Goal: Task Accomplishment & Management: Use online tool/utility

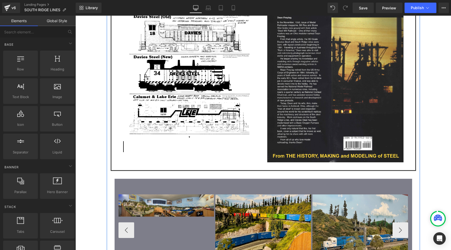
scroll to position [943, 0]
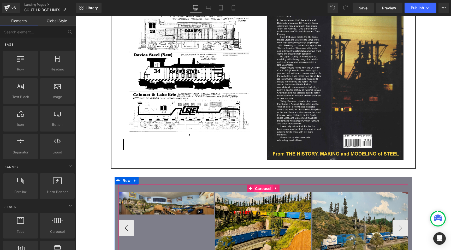
click at [256, 185] on span "Carousel" at bounding box center [263, 189] width 19 height 8
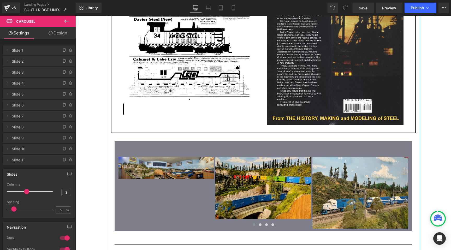
scroll to position [987, 0]
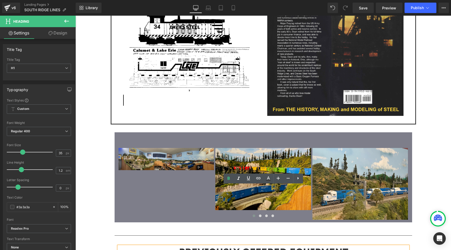
drag, startPoint x: 315, startPoint y: 202, endPoint x: 211, endPoint y: 202, distance: 104.2
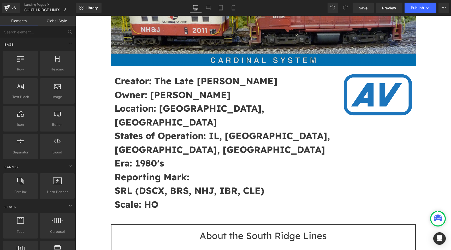
scroll to position [122, 0]
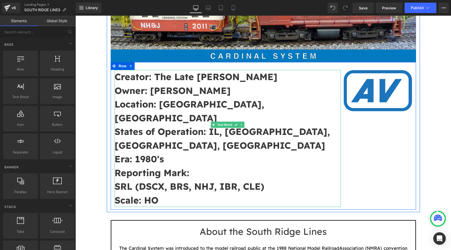
click at [274, 180] on p "SRL (DSCX, BRS, NHJ, IBR, CLE)" at bounding box center [228, 187] width 227 height 14
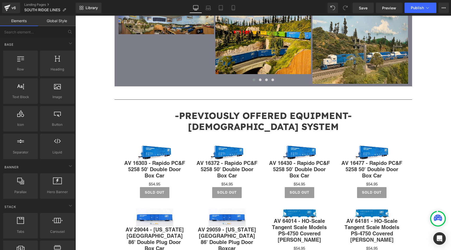
scroll to position [1144, 0]
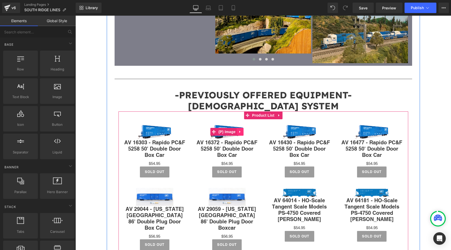
click at [238, 128] on link at bounding box center [240, 132] width 7 height 8
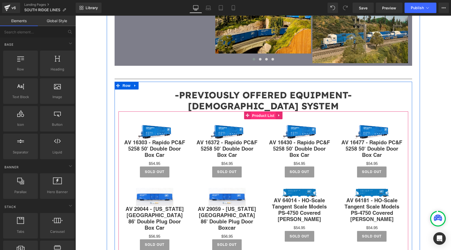
click at [264, 112] on span "Product List" at bounding box center [263, 116] width 25 height 8
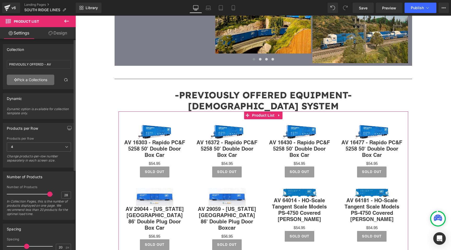
click at [49, 80] on link "Pick a Collections" at bounding box center [31, 80] width 48 height 10
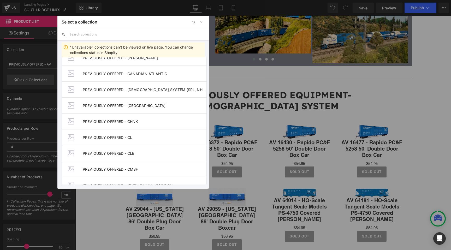
scroll to position [224, 0]
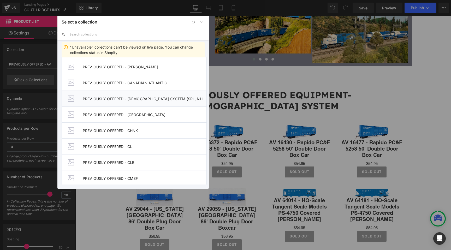
click at [140, 103] on li "PREVIOUSLY OFFERED - [DEMOGRAPHIC_DATA] SYSTEM (SRL, NHJ, CLE, BRS, IBR, DSCX)" at bounding box center [134, 99] width 145 height 16
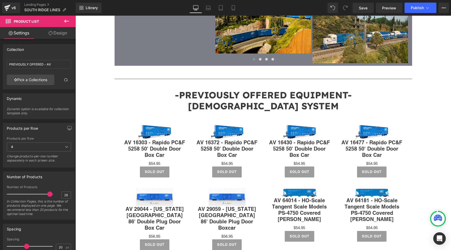
type input "PREVIOUSLY OFFERED - [DEMOGRAPHIC_DATA] SYSTEM (SRL, NHJ, CLE, BRS, IBR, DSCX)"
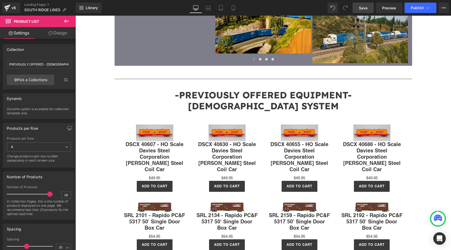
click at [359, 10] on span "Save" at bounding box center [363, 7] width 9 height 5
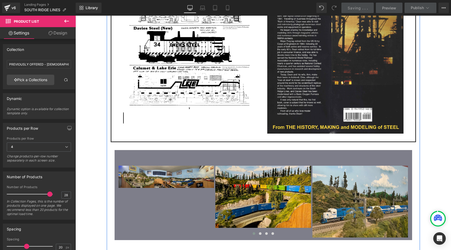
scroll to position [966, 0]
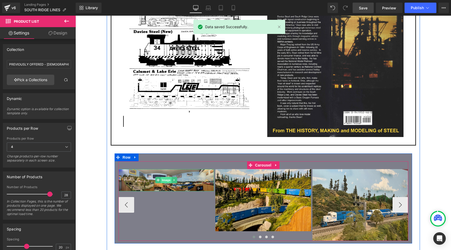
click at [169, 177] on span "Image" at bounding box center [166, 180] width 11 height 6
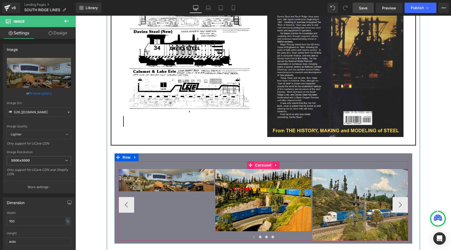
click at [265, 161] on span "Carousel" at bounding box center [263, 165] width 19 height 8
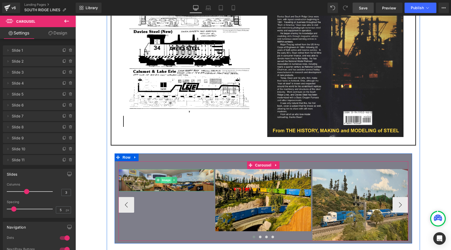
click at [166, 177] on span "Image" at bounding box center [166, 180] width 11 height 6
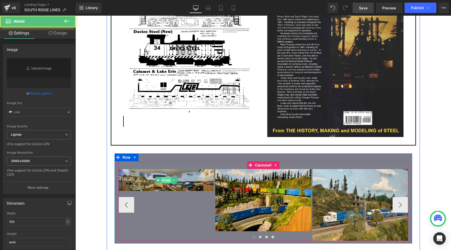
type input "[URL][DOMAIN_NAME]"
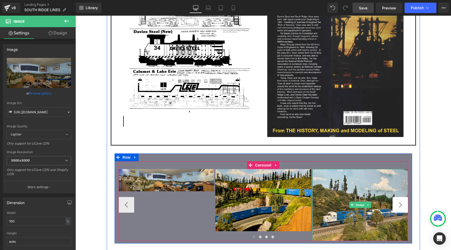
click at [400, 197] on button "›" at bounding box center [401, 205] width 16 height 16
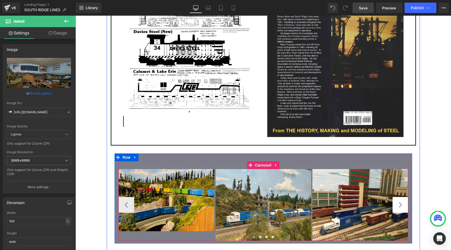
click at [400, 197] on button "›" at bounding box center [401, 205] width 16 height 16
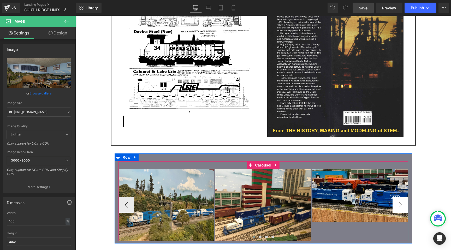
click at [400, 197] on button "›" at bounding box center [401, 205] width 16 height 16
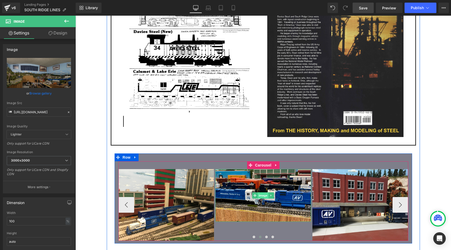
click at [261, 192] on span "Image" at bounding box center [263, 195] width 11 height 6
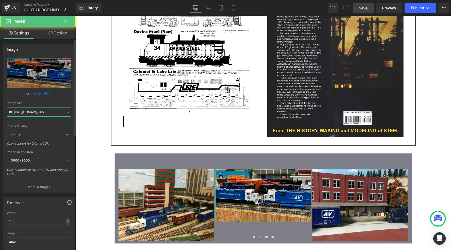
click at [51, 113] on input "[URL][DOMAIN_NAME]" at bounding box center [39, 112] width 64 height 9
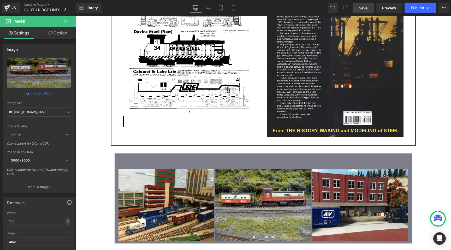
type input "[URL][DOMAIN_NAME]"
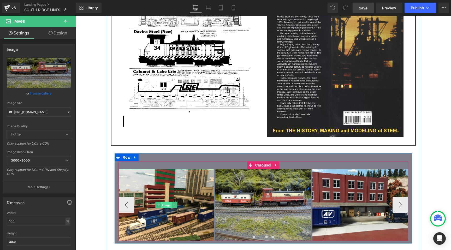
click at [165, 202] on span "Image" at bounding box center [166, 205] width 11 height 6
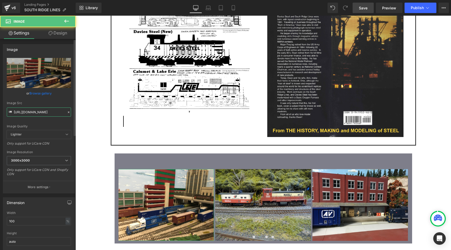
click at [48, 109] on input "[URL][DOMAIN_NAME]" at bounding box center [39, 112] width 64 height 9
paste input "SRL_08_B_R_S_70_ton_hopper.jpg?v=1755638862"
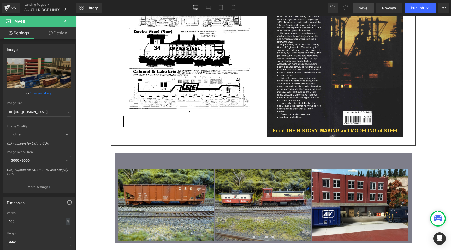
type input "[URL][DOMAIN_NAME]"
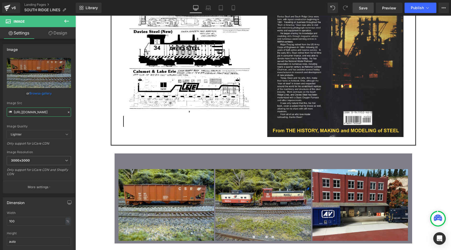
scroll to position [0, 0]
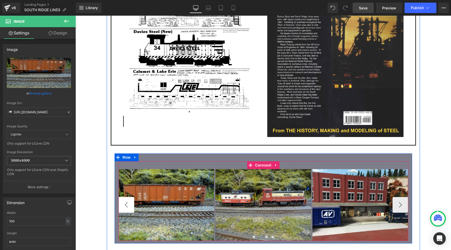
click at [116, 161] on div "Image Image Image Image Image Image Image Image" at bounding box center [264, 201] width 298 height 80
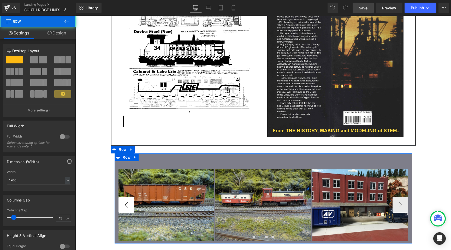
click at [119, 197] on button "‹" at bounding box center [127, 205] width 16 height 16
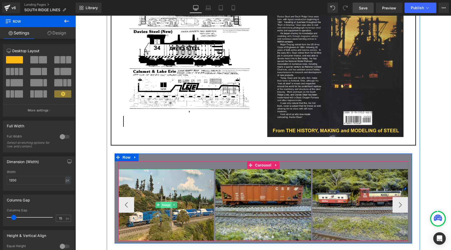
click at [165, 202] on span "Image" at bounding box center [166, 205] width 11 height 6
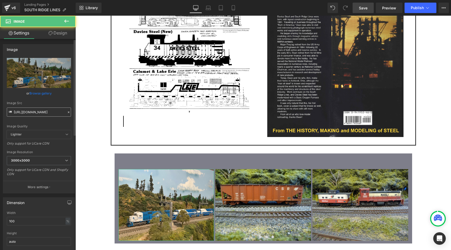
click at [59, 108] on input "[URL][DOMAIN_NAME]" at bounding box center [39, 112] width 64 height 9
type input "[URL][DOMAIN_NAME]"
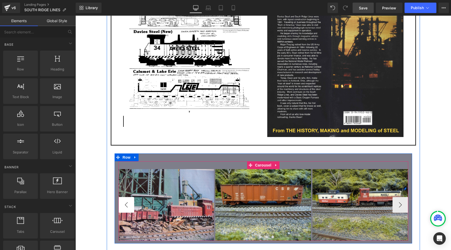
click at [125, 197] on button "‹" at bounding box center [127, 205] width 16 height 16
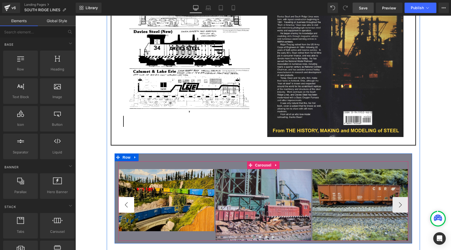
click at [125, 197] on button "‹" at bounding box center [127, 205] width 16 height 16
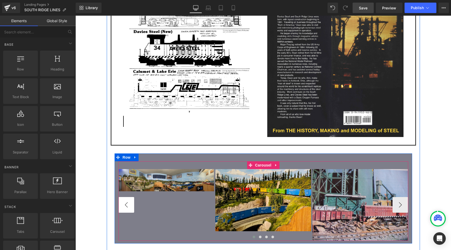
click at [125, 197] on button "‹" at bounding box center [127, 205] width 16 height 16
click at [266, 197] on span "Image" at bounding box center [263, 200] width 11 height 6
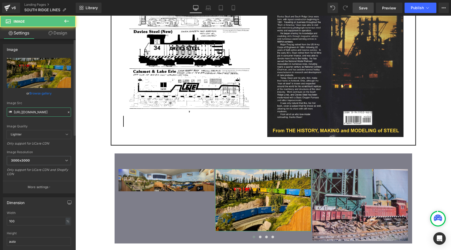
click at [52, 108] on input "[URL][DOMAIN_NAME]" at bounding box center [39, 112] width 64 height 9
type input "[URL][DOMAIN_NAME]"
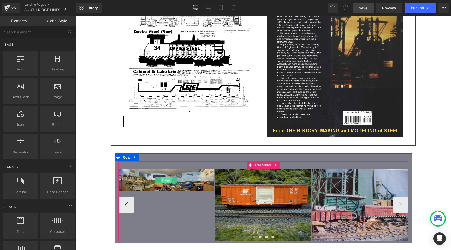
click at [167, 177] on span "Image" at bounding box center [166, 180] width 11 height 6
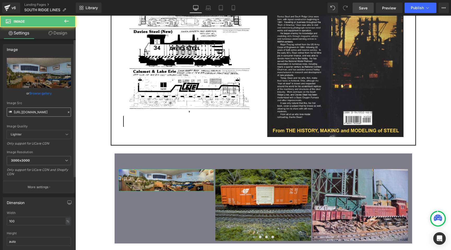
click at [50, 115] on input "[URL][DOMAIN_NAME]" at bounding box center [39, 112] width 64 height 9
type input "[URL][DOMAIN_NAME]"
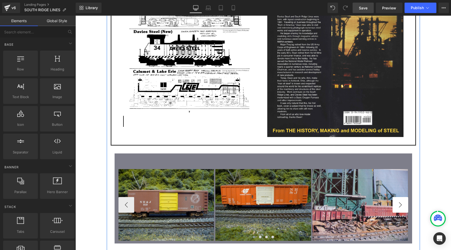
click at [406, 197] on button "›" at bounding box center [401, 205] width 16 height 16
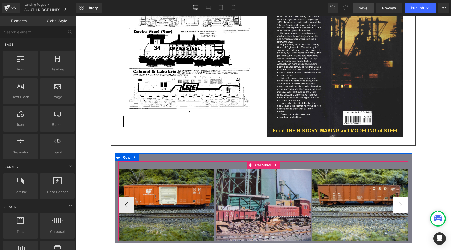
click at [406, 197] on button "›" at bounding box center [401, 205] width 16 height 16
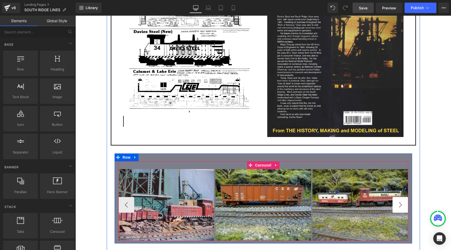
click at [406, 197] on button "›" at bounding box center [401, 205] width 16 height 16
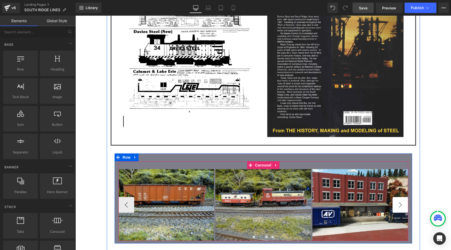
click at [406, 197] on button "›" at bounding box center [401, 205] width 16 height 16
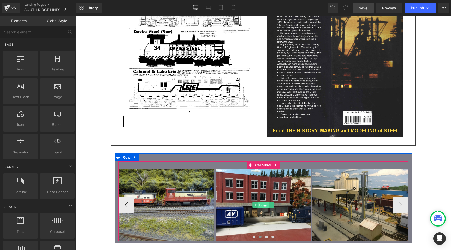
click at [264, 202] on span "Image" at bounding box center [263, 205] width 11 height 6
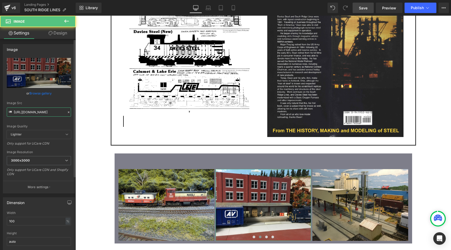
click at [40, 110] on input "[URL][DOMAIN_NAME]" at bounding box center [39, 112] width 64 height 9
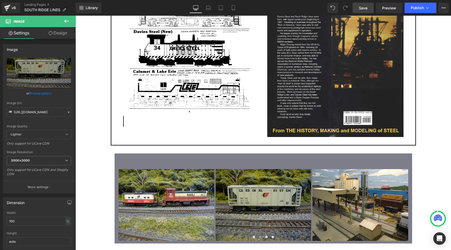
type input "[URL][DOMAIN_NAME]"
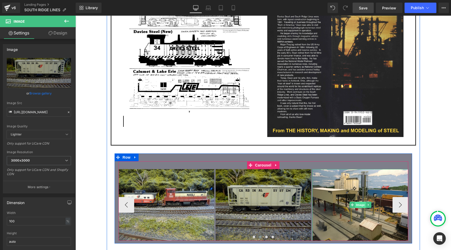
click at [361, 202] on span "Image" at bounding box center [360, 205] width 11 height 6
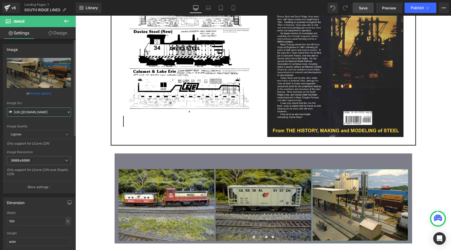
click at [46, 114] on input "[URL][DOMAIN_NAME]" at bounding box center [39, 112] width 64 height 9
paste input "SRL_09_SRL_1970.jpg?v=1755638862"
type input "[URL][DOMAIN_NAME]"
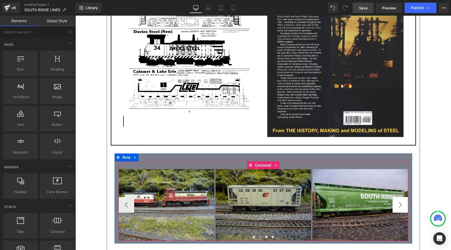
click at [399, 197] on button "›" at bounding box center [401, 205] width 16 height 16
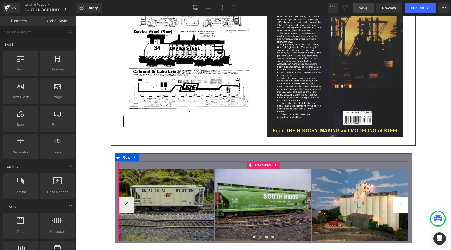
click at [399, 197] on button "›" at bounding box center [401, 205] width 16 height 16
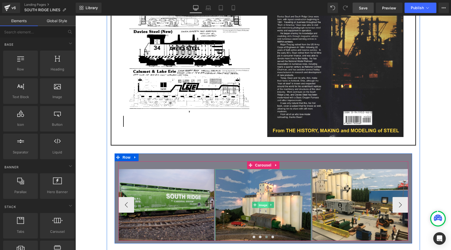
click at [262, 202] on span "Image" at bounding box center [263, 205] width 11 height 6
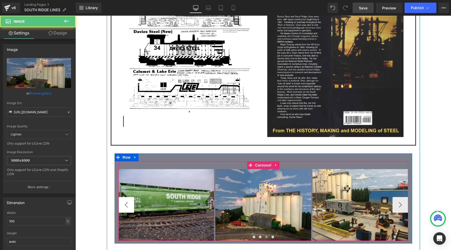
click at [132, 197] on button "‹" at bounding box center [127, 205] width 16 height 16
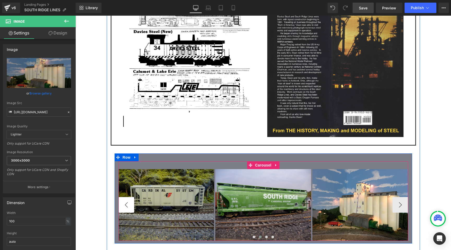
click at [132, 197] on button "‹" at bounding box center [127, 205] width 16 height 16
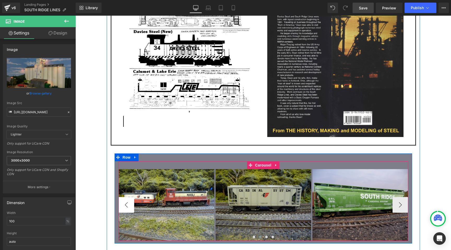
click at [132, 197] on button "‹" at bounding box center [127, 205] width 16 height 16
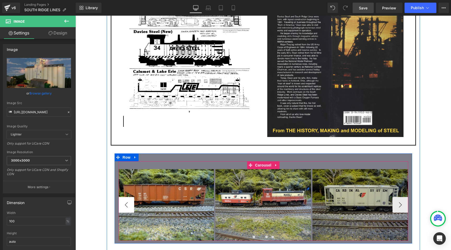
click at [132, 197] on button "‹" at bounding box center [127, 205] width 16 height 16
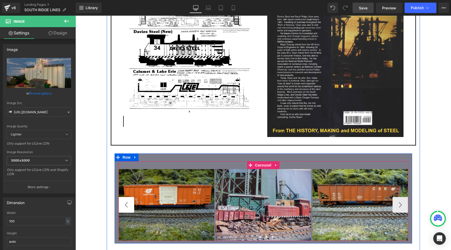
click at [132, 197] on button "‹" at bounding box center [127, 205] width 16 height 16
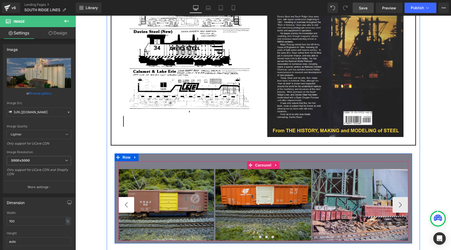
click at [132, 197] on button "‹" at bounding box center [127, 205] width 16 height 16
click at [266, 162] on span "Carousel" at bounding box center [263, 166] width 19 height 8
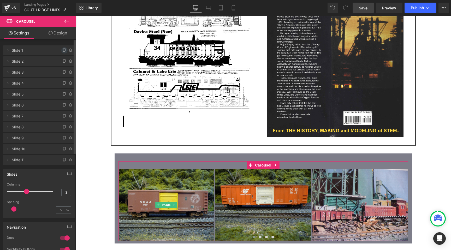
click at [62, 51] on icon at bounding box center [64, 50] width 4 height 4
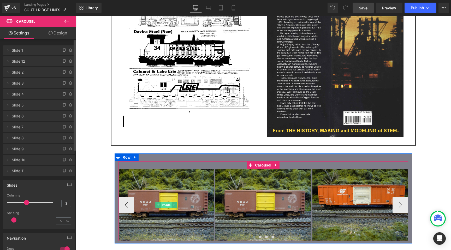
click at [167, 202] on span "Image" at bounding box center [166, 205] width 11 height 6
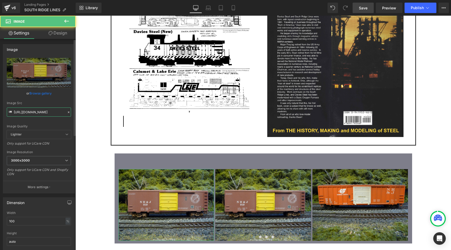
click at [38, 112] on input "[URL][DOMAIN_NAME]" at bounding box center [39, 112] width 64 height 9
paste input "2_SRL_7463.jpg?v=1755638860"
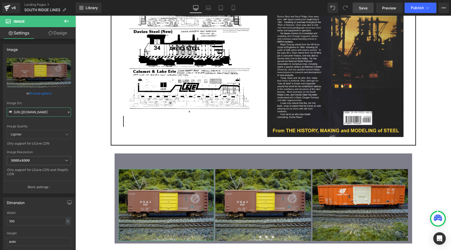
type input "[URL][DOMAIN_NAME]"
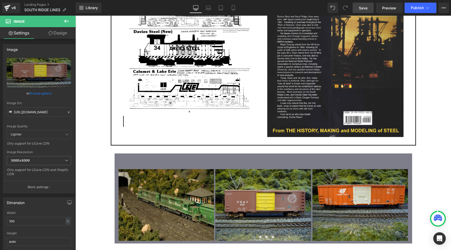
scroll to position [0, 0]
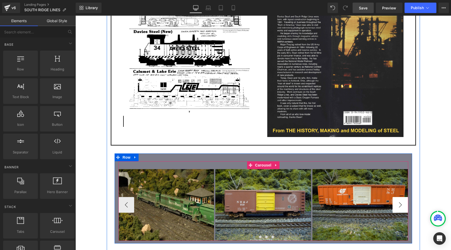
click at [402, 197] on button "›" at bounding box center [401, 205] width 16 height 16
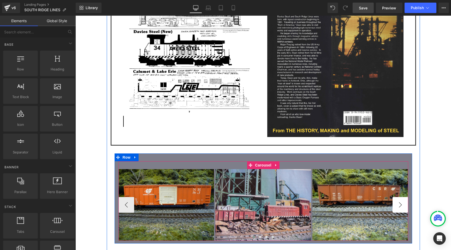
click at [402, 197] on button "›" at bounding box center [401, 205] width 16 height 16
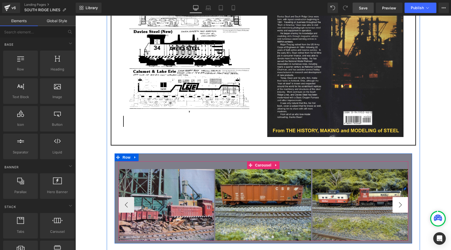
click at [402, 197] on button "›" at bounding box center [401, 205] width 16 height 16
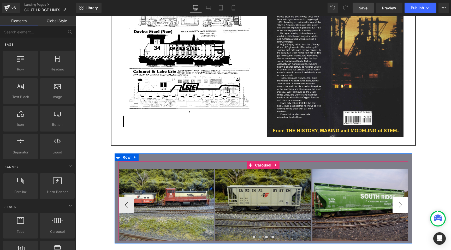
click at [402, 197] on button "›" at bounding box center [401, 205] width 16 height 16
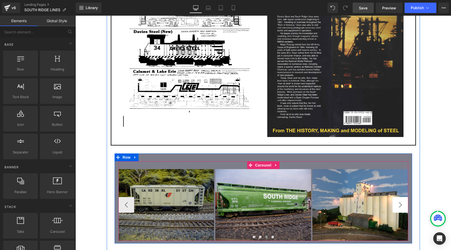
click at [402, 197] on button "›" at bounding box center [401, 205] width 16 height 16
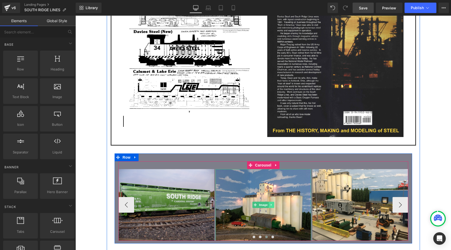
click at [272, 204] on icon at bounding box center [271, 205] width 1 height 2
click at [263, 161] on span "Carousel" at bounding box center [263, 165] width 19 height 8
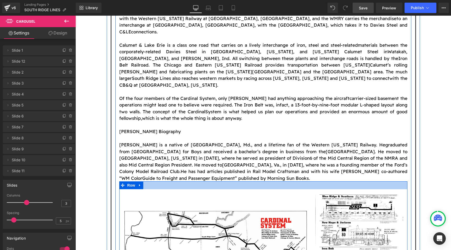
scroll to position [626, 0]
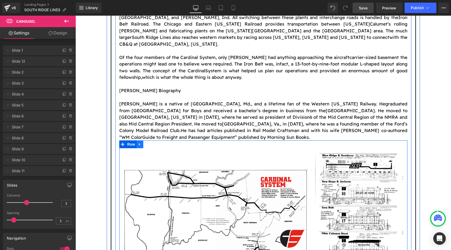
click at [139, 143] on icon at bounding box center [140, 145] width 4 height 4
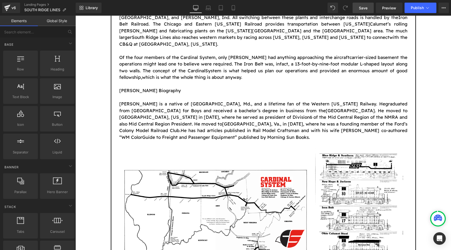
click at [432, 69] on div "Image Creator: The Late [PERSON_NAME] Owner: [PERSON_NAME] Location: [GEOGRAPHI…" at bounding box center [263, 149] width 376 height 1433
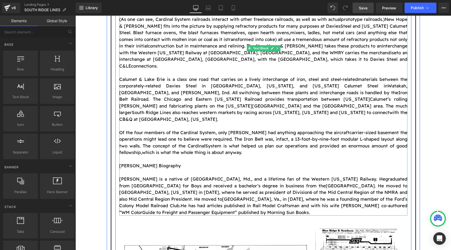
scroll to position [549, 0]
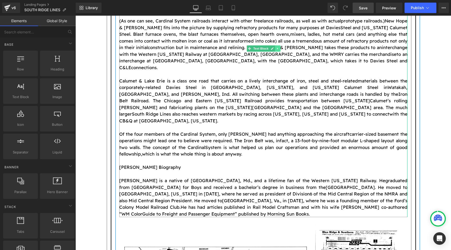
click at [278, 47] on icon at bounding box center [277, 48] width 3 height 3
click at [275, 47] on icon at bounding box center [275, 48] width 3 height 3
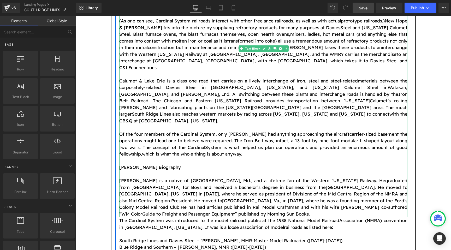
click at [156, 171] on p at bounding box center [263, 174] width 288 height 7
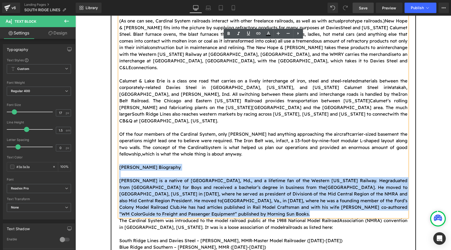
drag, startPoint x: 165, startPoint y: 154, endPoint x: 119, endPoint y: 107, distance: 65.7
click at [119, 107] on div "The Cardinal System was introduced to the model railroad public at the 1988 Nat…" at bounding box center [263, 18] width 288 height 400
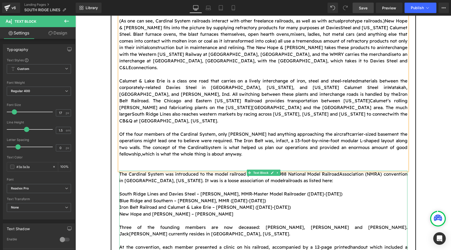
click at [127, 171] on font "The Cardinal System was introduced to the model railroad public at the 1988 Nat…" at bounding box center [229, 173] width 220 height 5
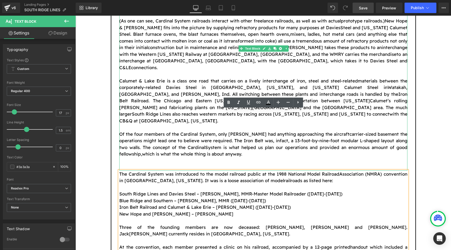
click at [131, 157] on p at bounding box center [263, 160] width 288 height 7
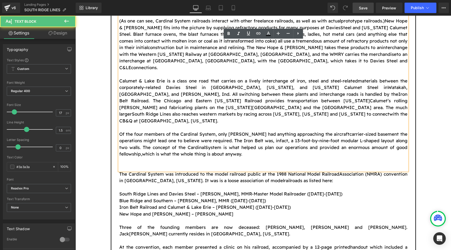
click at [134, 164] on p at bounding box center [263, 167] width 288 height 7
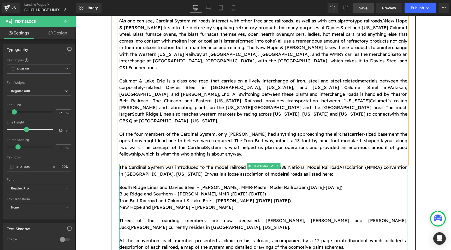
click at [142, 165] on span "Association (NMRA) convention in [GEOGRAPHIC_DATA], [US_STATE]. It was is a loo…" at bounding box center [263, 171] width 288 height 12
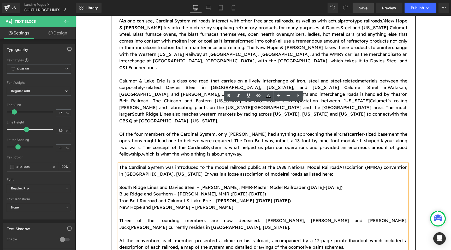
click at [120, 165] on font "The Cardinal System was introduced to the model railroad public at the 1988 Nat…" at bounding box center [229, 167] width 220 height 5
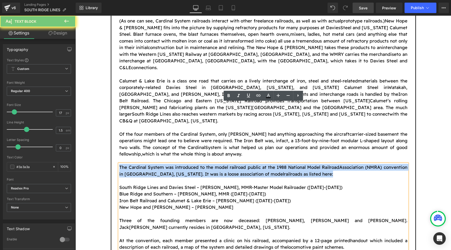
click at [120, 165] on font "The Cardinal System was introduced to the model railroad public at the 1988 Nat…" at bounding box center [229, 167] width 220 height 5
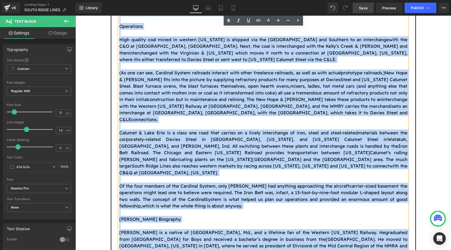
scroll to position [874, 0]
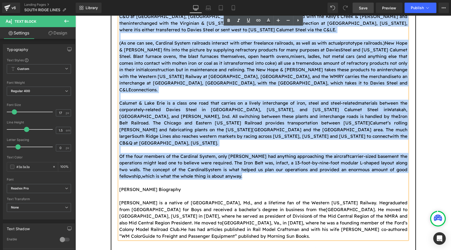
drag, startPoint x: 120, startPoint y: 106, endPoint x: 225, endPoint y: 90, distance: 106.7
click at [225, 90] on div "The Cardinal System was introduced to the model railroad public at the 1988 Nat…" at bounding box center [263, 40] width 288 height 400
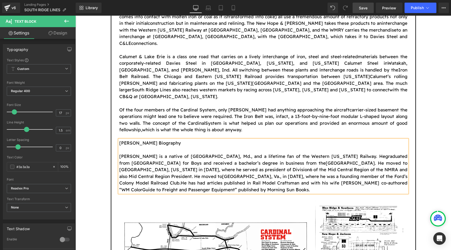
click at [86, 99] on div "Image Creator: The Late [PERSON_NAME] Owner: [PERSON_NAME] Location: [GEOGRAPHI…" at bounding box center [263, 202] width 376 height 1433
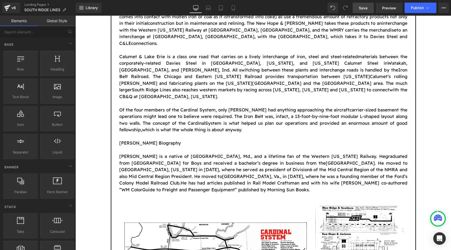
scroll to position [577, 0]
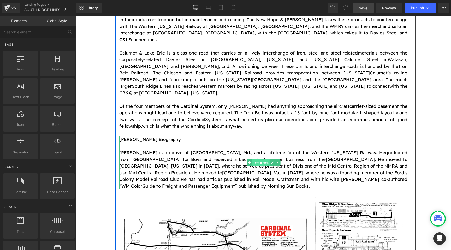
click at [261, 160] on span "Text Block" at bounding box center [260, 163] width 17 height 6
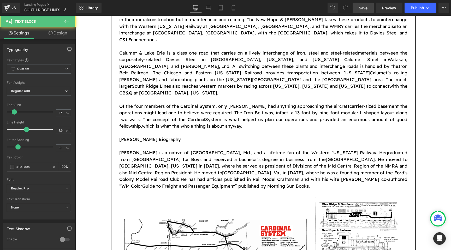
click at [68, 23] on icon at bounding box center [66, 21] width 6 height 6
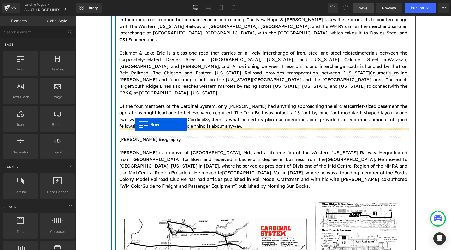
drag, startPoint x: 94, startPoint y: 77, endPoint x: 135, endPoint y: 124, distance: 62.6
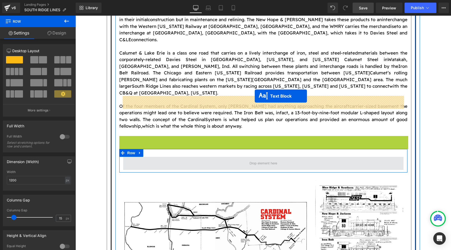
drag, startPoint x: 251, startPoint y: 101, endPoint x: 255, endPoint y: 96, distance: 6.1
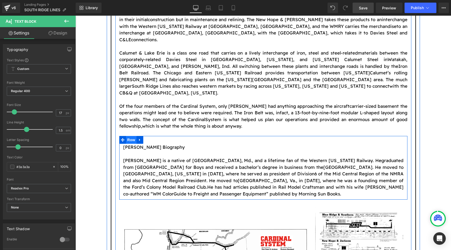
click at [126, 136] on span "Row" at bounding box center [131, 140] width 10 height 8
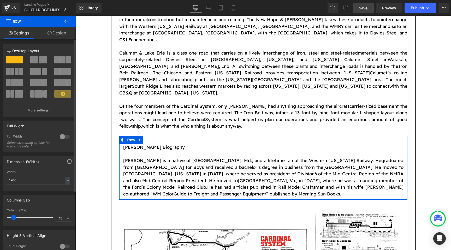
click at [36, 74] on span at bounding box center [35, 71] width 11 height 7
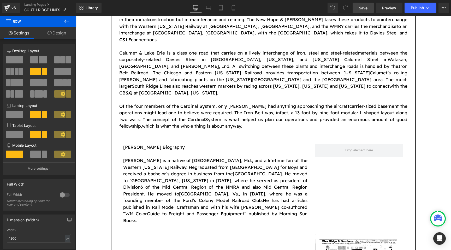
click at [70, 17] on button at bounding box center [66, 21] width 18 height 11
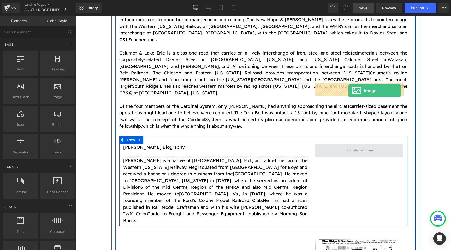
drag, startPoint x: 128, startPoint y: 104, endPoint x: 349, endPoint y: 91, distance: 221.1
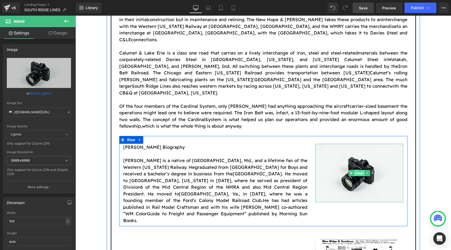
click at [357, 170] on span "Image" at bounding box center [359, 173] width 11 height 6
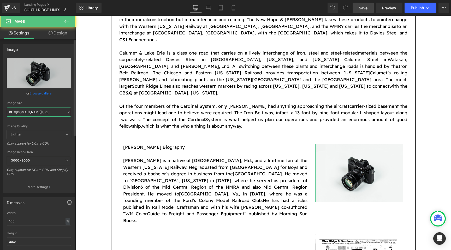
click at [37, 109] on input "//[DOMAIN_NAME][URL]" at bounding box center [39, 112] width 64 height 9
paste input "[URL][DOMAIN_NAME]"
type input "[URL][DOMAIN_NAME]"
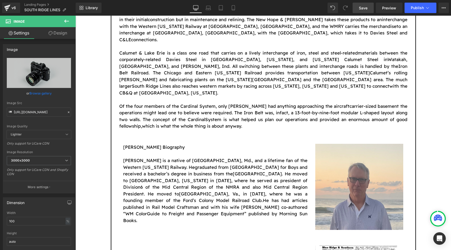
scroll to position [0, 0]
click at [95, 102] on div "Image Creator: The Late [PERSON_NAME] Owner: [PERSON_NAME] Location: [GEOGRAPHI…" at bounding box center [263, 220] width 376 height 1477
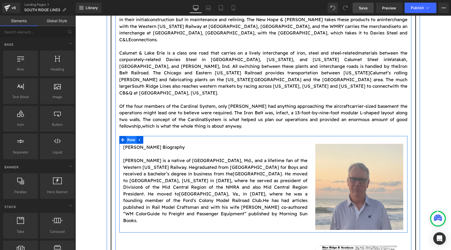
click at [132, 136] on span "Row" at bounding box center [131, 140] width 10 height 8
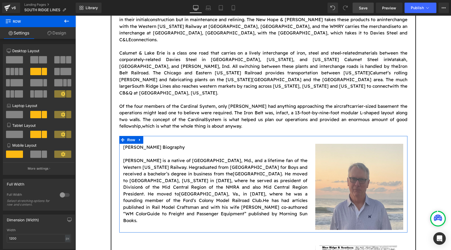
click at [60, 34] on link "Design" at bounding box center [57, 33] width 38 height 12
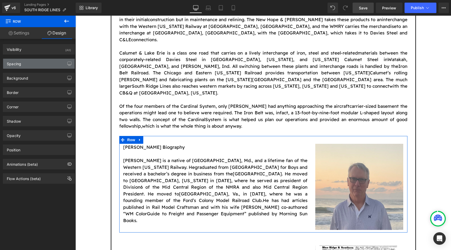
click at [49, 64] on div "Spacing" at bounding box center [39, 64] width 72 height 10
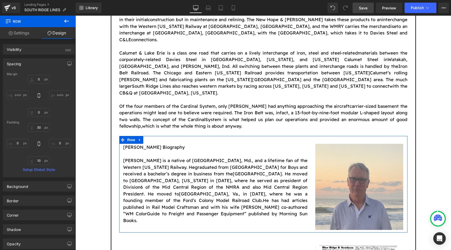
click at [20, 93] on input "auto" at bounding box center [18, 95] width 22 height 9
click at [16, 139] on input "0" at bounding box center [18, 143] width 22 height 9
type input "50"
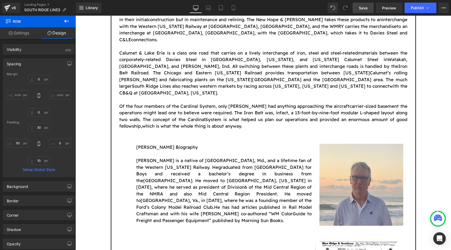
click at [93, 126] on div "Image Creator: The Late [PERSON_NAME] Owner: [PERSON_NAME] Location: [GEOGRAPHI…" at bounding box center [263, 218] width 376 height 1472
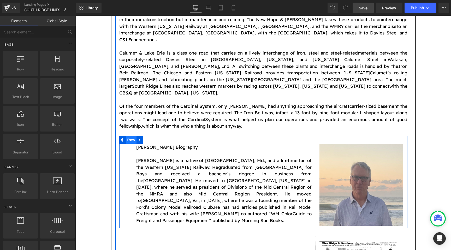
click at [129, 136] on span "Row" at bounding box center [131, 140] width 10 height 8
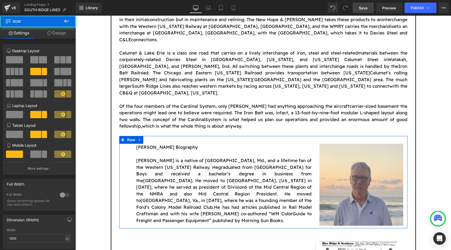
click at [60, 31] on link "Design" at bounding box center [57, 33] width 38 height 12
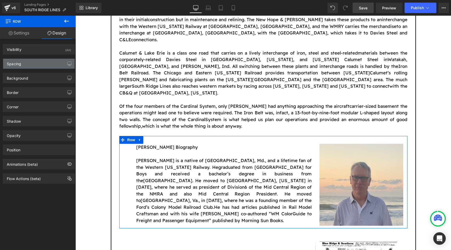
click at [49, 66] on div "Spacing" at bounding box center [39, 64] width 72 height 10
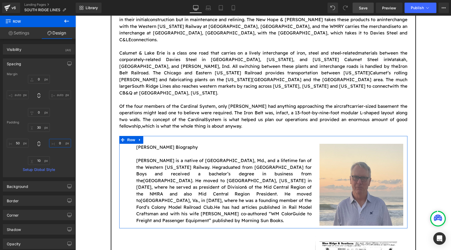
click at [58, 143] on input "0" at bounding box center [60, 143] width 22 height 9
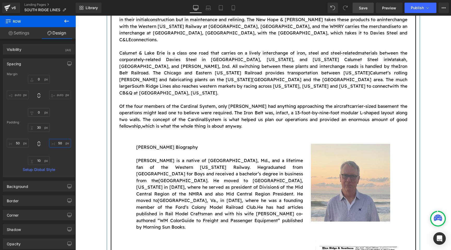
type input "5"
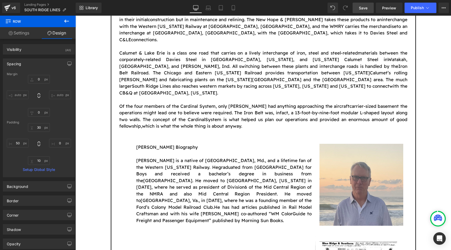
click at [428, 99] on div "Image Creator: The Late [PERSON_NAME] Owner: [PERSON_NAME] Location: [GEOGRAPHI…" at bounding box center [263, 218] width 376 height 1472
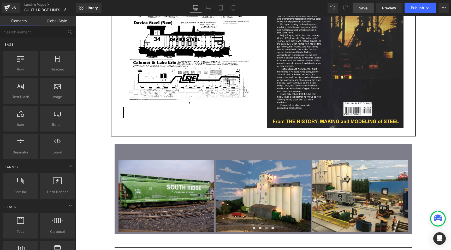
scroll to position [1043, 0]
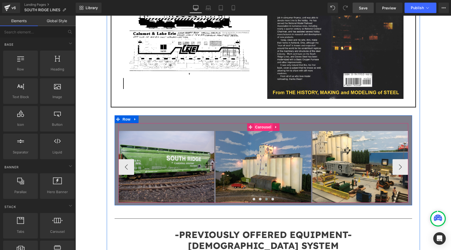
click at [263, 123] on span "Carousel" at bounding box center [263, 127] width 19 height 8
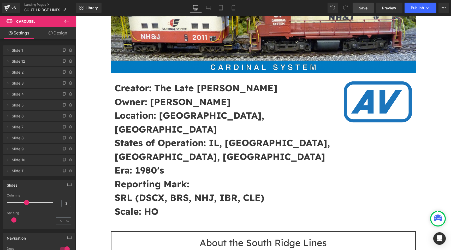
scroll to position [106, 0]
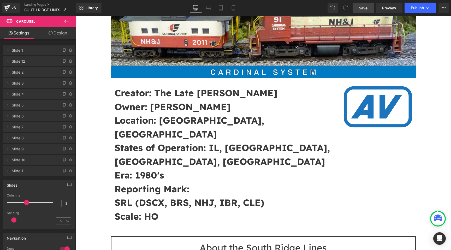
click at [364, 9] on span "Save" at bounding box center [363, 7] width 9 height 5
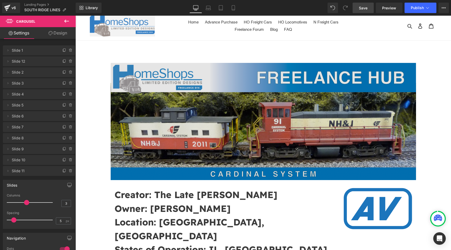
scroll to position [0, 0]
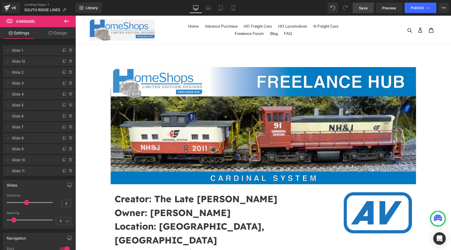
click at [365, 9] on span "Save" at bounding box center [363, 7] width 9 height 5
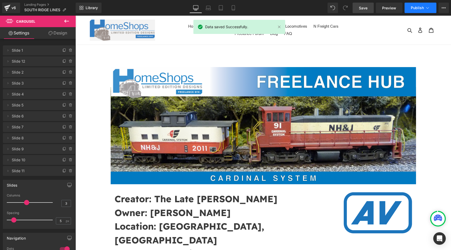
click at [417, 7] on span "Publish" at bounding box center [417, 8] width 13 height 4
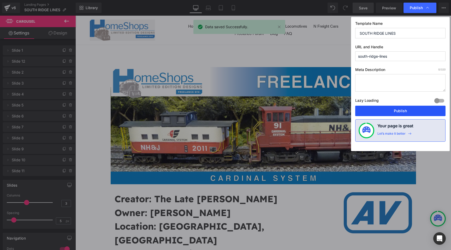
click at [406, 112] on button "Publish" at bounding box center [400, 111] width 90 height 10
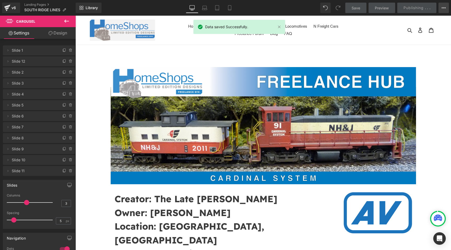
click at [443, 8] on icon at bounding box center [444, 8] width 4 height 4
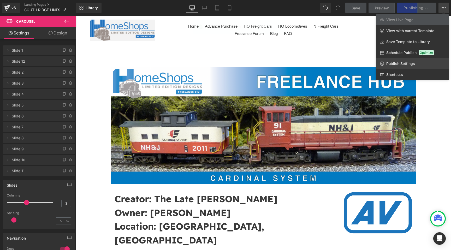
click at [420, 60] on link "Publish Settings" at bounding box center [412, 63] width 73 height 11
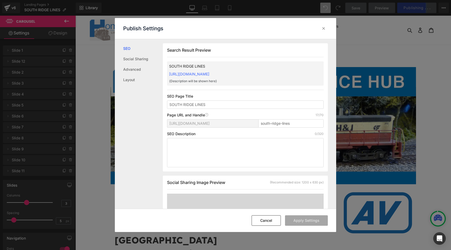
scroll to position [0, 0]
click at [277, 122] on input "south-ridge-lines" at bounding box center [291, 123] width 65 height 8
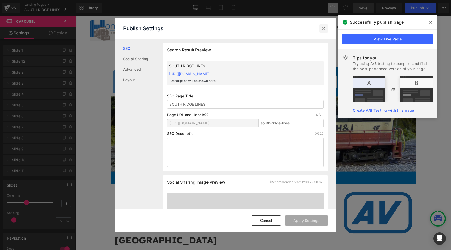
click at [324, 27] on icon at bounding box center [323, 28] width 5 height 5
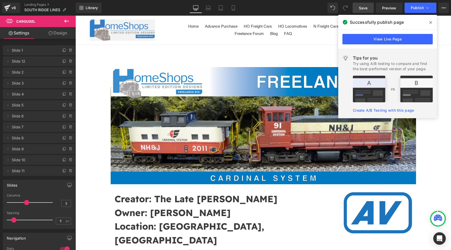
click at [431, 21] on icon at bounding box center [431, 22] width 3 height 4
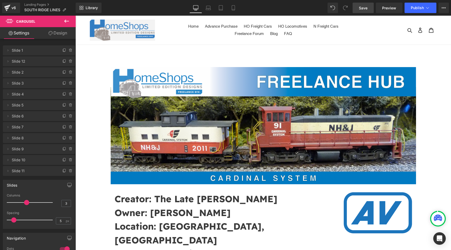
drag, startPoint x: 360, startPoint y: 8, endPoint x: 302, endPoint y: 75, distance: 88.5
click at [360, 8] on span "Save" at bounding box center [363, 7] width 9 height 5
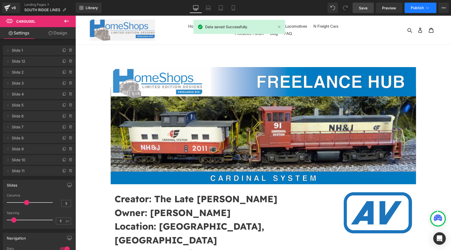
click at [416, 9] on span "Publish" at bounding box center [417, 8] width 13 height 4
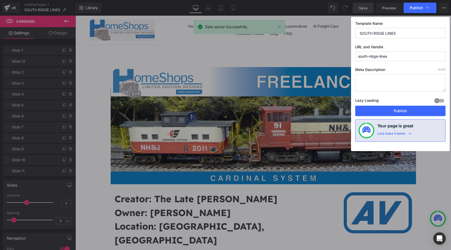
click at [371, 105] on label "Lazy Loading Build" at bounding box center [367, 101] width 24 height 9
click at [372, 111] on button "Publish" at bounding box center [400, 111] width 90 height 10
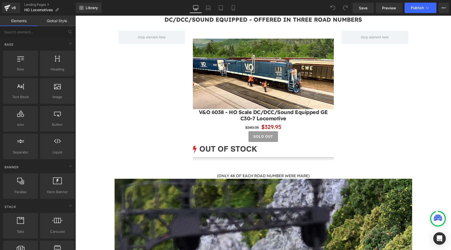
scroll to position [231, 0]
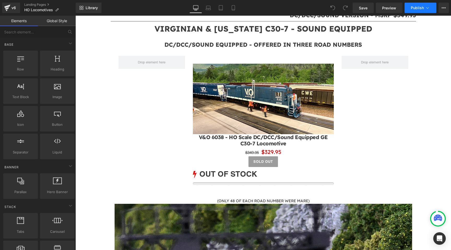
click at [428, 5] on icon at bounding box center [427, 7] width 5 height 5
click at [440, 7] on button "View Live Page View with current Template Save Template to Library Schedule Pub…" at bounding box center [444, 8] width 10 height 10
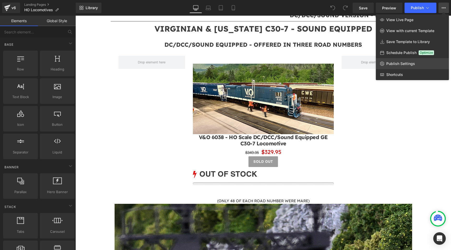
click at [410, 62] on span "Publish Settings" at bounding box center [401, 63] width 29 height 5
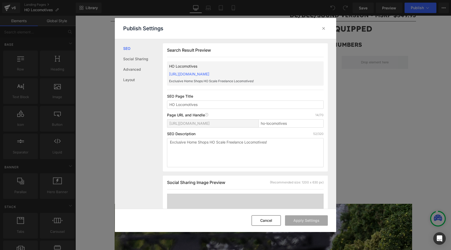
scroll to position [0, 0]
click at [325, 26] on icon at bounding box center [323, 28] width 5 height 5
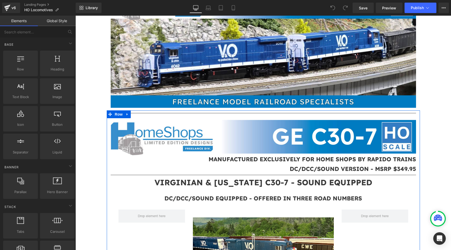
scroll to position [0, 0]
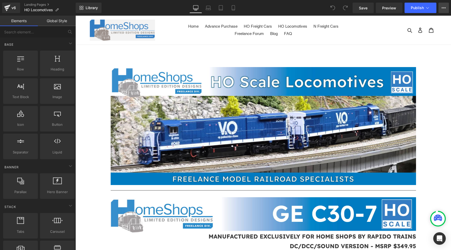
click at [441, 9] on button "View Live Page View with current Template Save Template to Library Schedule Pub…" at bounding box center [444, 8] width 10 height 10
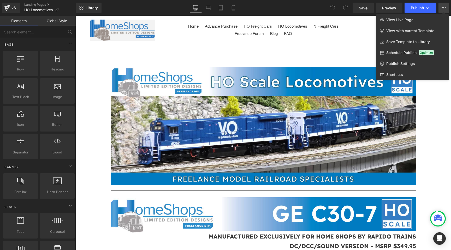
click at [191, 55] on div at bounding box center [263, 133] width 376 height 235
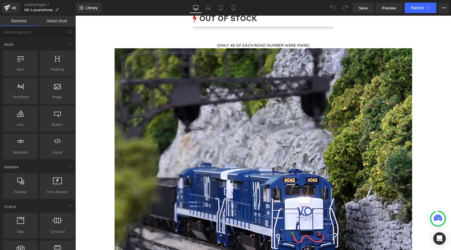
scroll to position [366, 0]
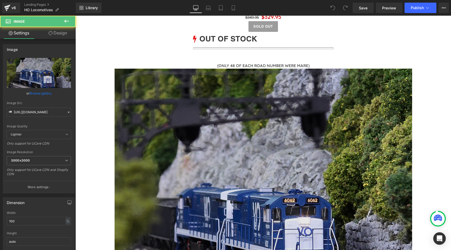
click at [147, 105] on img at bounding box center [264, 203] width 298 height 269
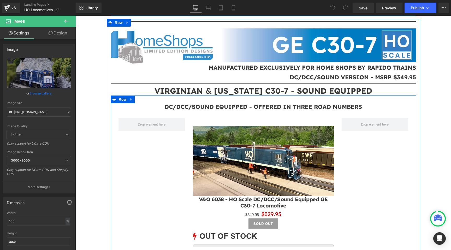
scroll to position [0, 0]
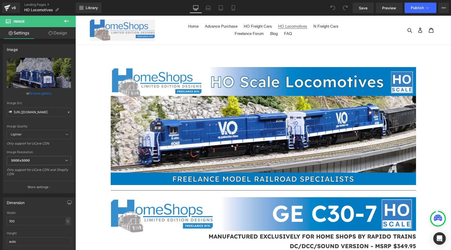
click at [279, 25] on span "HO Locomotives" at bounding box center [292, 26] width 29 height 5
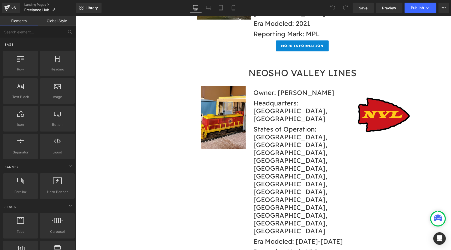
scroll to position [5003, 0]
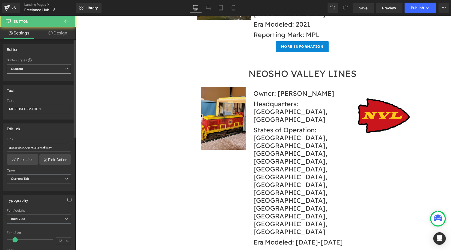
click at [40, 72] on span "Custom Setup Global Style" at bounding box center [39, 68] width 64 height 9
drag, startPoint x: 52, startPoint y: 146, endPoint x: 21, endPoint y: 145, distance: 31.6
click at [21, 145] on input "/pages/copper-state-railway" at bounding box center [39, 147] width 64 height 9
paste input "south-ridge-lines"
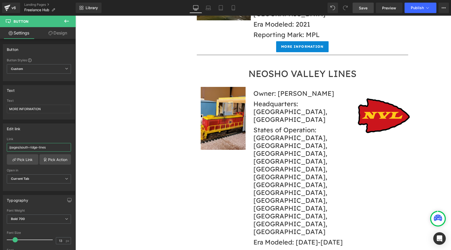
type input "/pages/south-ridge-lines"
click at [364, 9] on span "Save" at bounding box center [363, 7] width 9 height 5
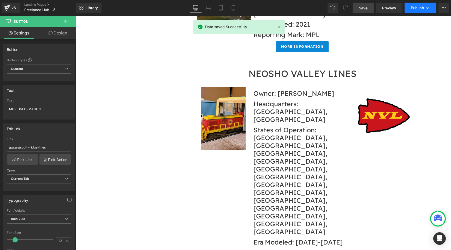
click at [413, 6] on span "Publish" at bounding box center [417, 8] width 13 height 4
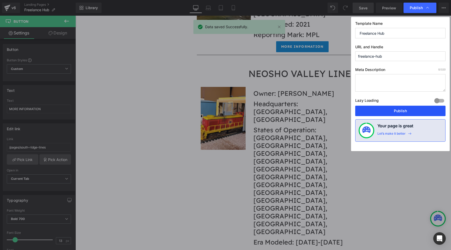
drag, startPoint x: 378, startPoint y: 108, endPoint x: 364, endPoint y: 58, distance: 51.4
click at [378, 108] on button "Publish" at bounding box center [400, 111] width 90 height 10
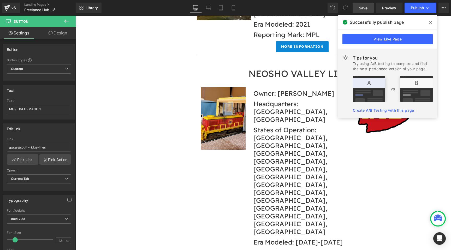
click at [433, 21] on span at bounding box center [431, 22] width 8 height 8
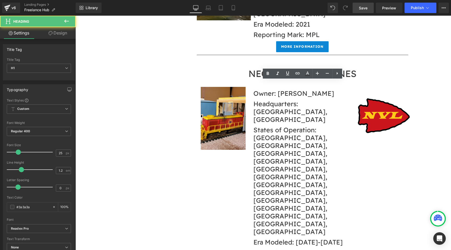
drag, startPoint x: 319, startPoint y: 83, endPoint x: 299, endPoint y: 83, distance: 19.6
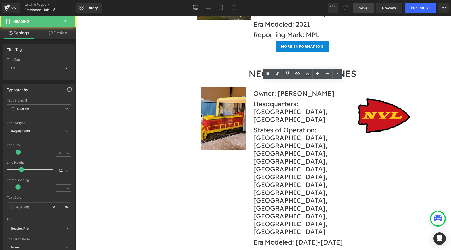
drag, startPoint x: 318, startPoint y: 84, endPoint x: 301, endPoint y: 84, distance: 17.5
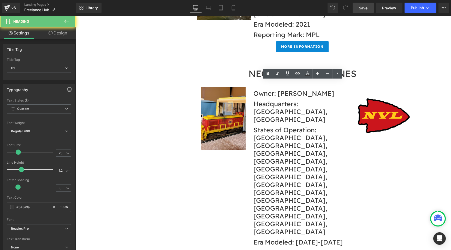
drag, startPoint x: 314, startPoint y: 83, endPoint x: 301, endPoint y: 83, distance: 13.3
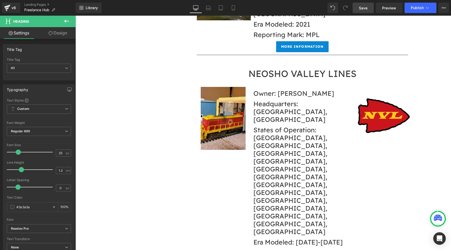
drag, startPoint x: 331, startPoint y: 114, endPoint x: 296, endPoint y: 114, distance: 35.3
click at [364, 10] on span "Save" at bounding box center [363, 7] width 9 height 5
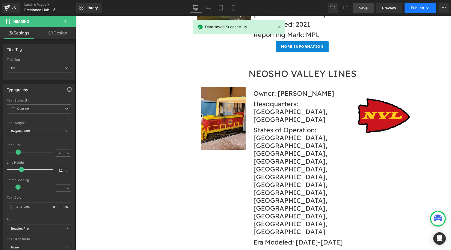
click at [413, 7] on span "Publish" at bounding box center [417, 8] width 13 height 4
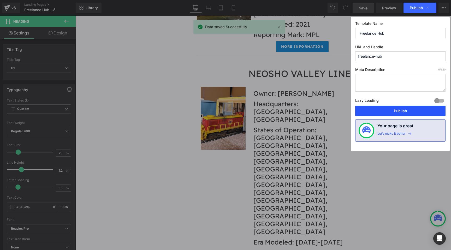
click at [389, 111] on button "Publish" at bounding box center [400, 111] width 90 height 10
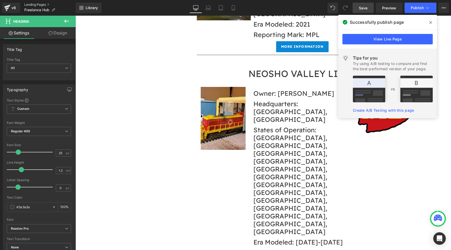
click at [32, 3] on link "Landing Pages" at bounding box center [49, 5] width 51 height 4
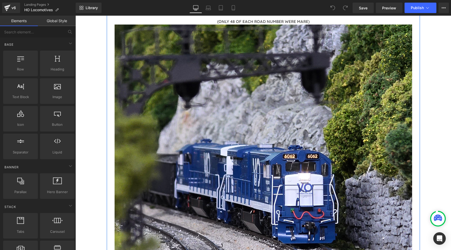
scroll to position [423, 0]
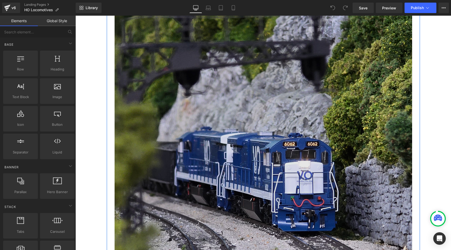
click at [265, 127] on img at bounding box center [264, 146] width 298 height 269
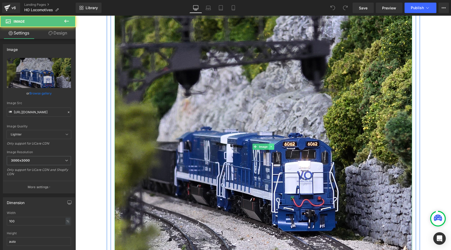
click at [272, 148] on icon at bounding box center [271, 146] width 3 height 3
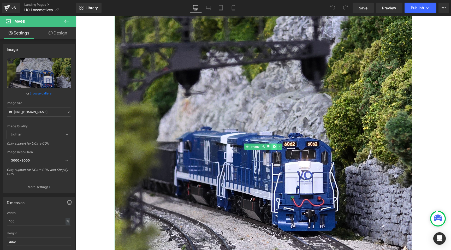
click at [275, 145] on link at bounding box center [274, 147] width 5 height 6
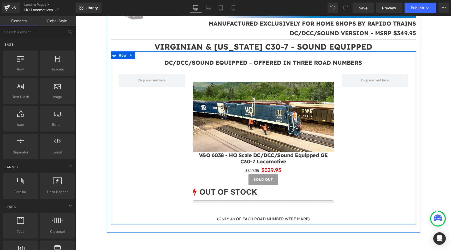
scroll to position [212, 0]
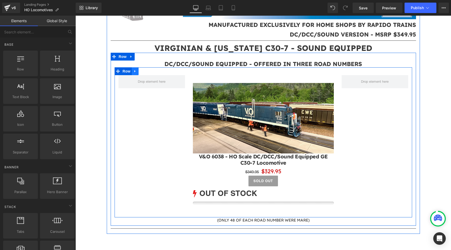
click at [137, 73] on icon at bounding box center [135, 71] width 4 height 4
click at [148, 73] on icon at bounding box center [149, 71] width 4 height 4
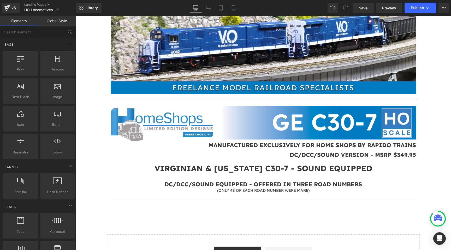
scroll to position [93, 0]
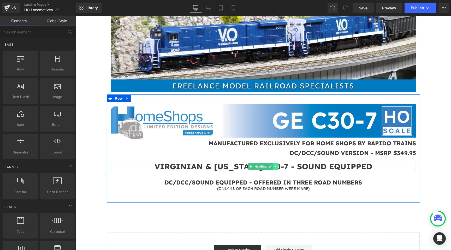
click at [276, 168] on link at bounding box center [275, 166] width 5 height 6
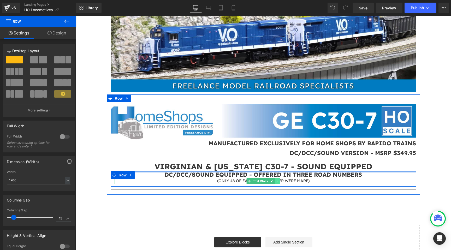
drag, startPoint x: 278, startPoint y: 178, endPoint x: 278, endPoint y: 183, distance: 4.8
click at [278, 183] on div "DC/DCC/SOUND EQUIPPED - OFFERED IN THREE ROAD NUMBERS Heading (ONLY 48 OF EACH …" at bounding box center [264, 178] width 306 height 15
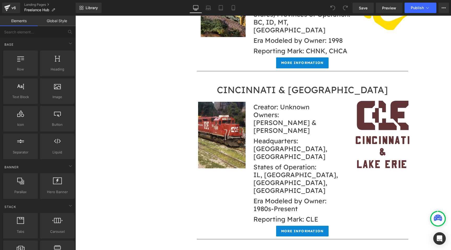
scroll to position [1865, 0]
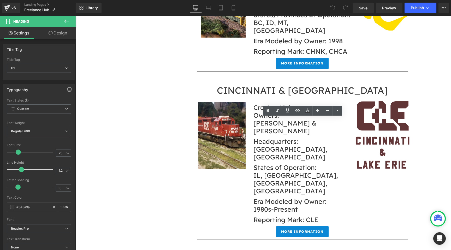
drag, startPoint x: 307, startPoint y: 122, endPoint x: 304, endPoint y: 122, distance: 2.9
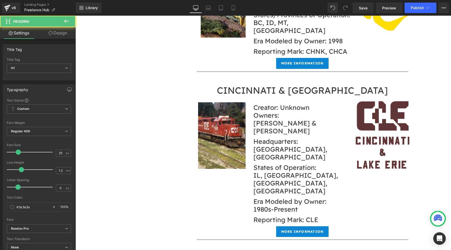
drag, startPoint x: 315, startPoint y: 122, endPoint x: 355, endPoint y: 120, distance: 40.0
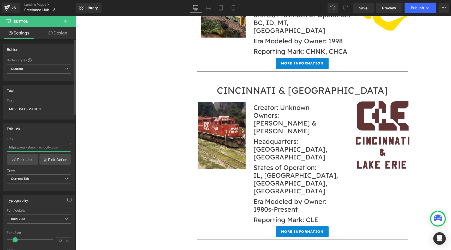
click at [61, 149] on input "text" at bounding box center [39, 147] width 64 height 9
type input "pages/south-ridge-lines"
click at [364, 7] on span "Save" at bounding box center [363, 7] width 9 height 5
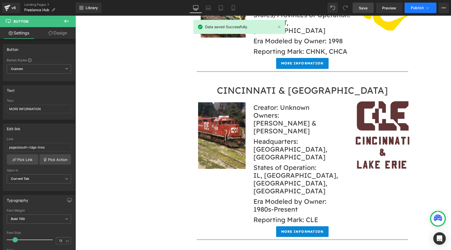
click at [413, 6] on span "Publish" at bounding box center [417, 8] width 13 height 4
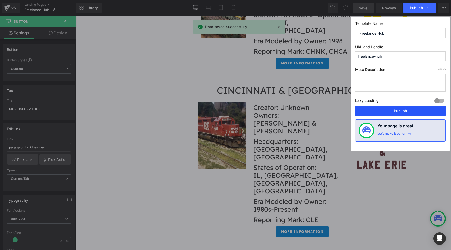
click at [390, 112] on button "Publish" at bounding box center [400, 111] width 90 height 10
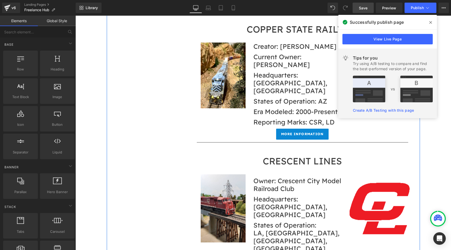
click at [164, 141] on div "CASS COUNTY Heading Image Creator: Tom Johnson Heading Headquarters: Logansport…" at bounding box center [263, 88] width 313 height 1474
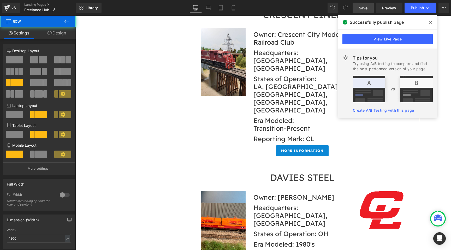
scroll to position [2278, 0]
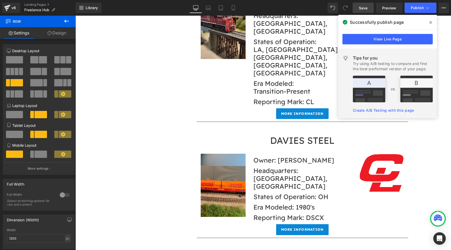
click at [432, 21] on icon at bounding box center [431, 22] width 3 height 3
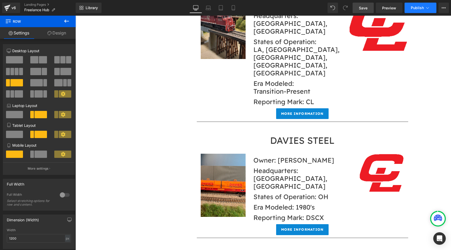
click at [419, 12] on button "Publish" at bounding box center [421, 8] width 32 height 10
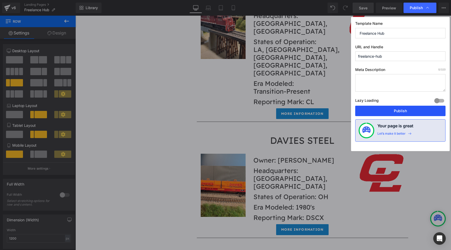
click at [382, 109] on button "Publish" at bounding box center [400, 111] width 90 height 10
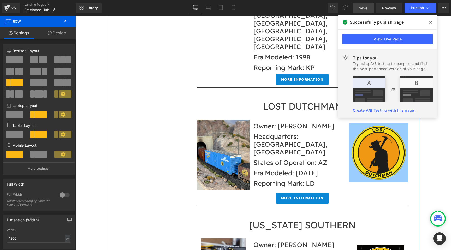
scroll to position [3808, 0]
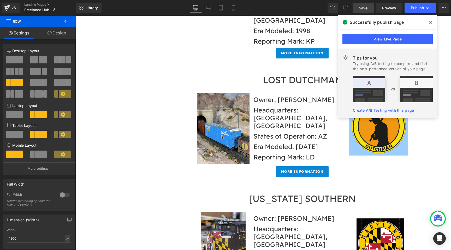
click at [432, 23] on icon at bounding box center [431, 22] width 3 height 4
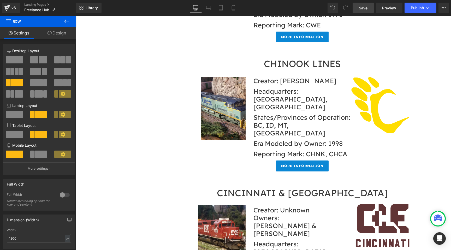
scroll to position [1813, 0]
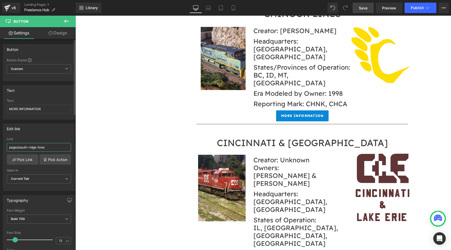
click at [9, 148] on input "pages/south-ridge-lines" at bounding box center [39, 147] width 64 height 9
type input "/pages/south-ridge-lines"
click at [358, 11] on link "Save" at bounding box center [363, 8] width 21 height 10
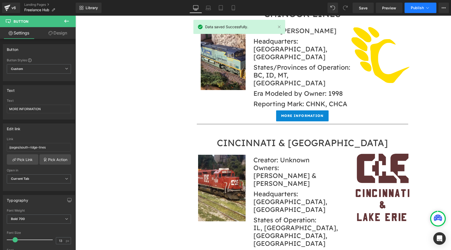
click at [415, 6] on span "Publish" at bounding box center [417, 8] width 13 height 4
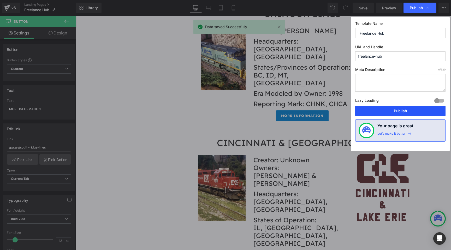
click at [406, 106] on button "Publish" at bounding box center [400, 111] width 90 height 10
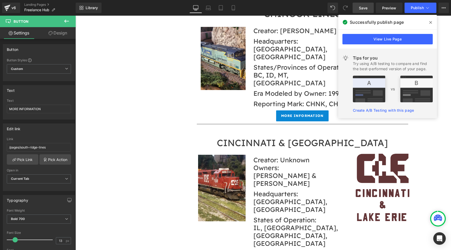
click at [361, 9] on span "Save" at bounding box center [363, 7] width 9 height 5
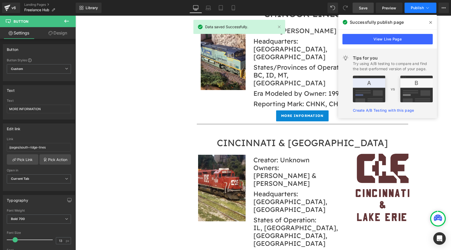
click at [416, 4] on button "Publish" at bounding box center [421, 8] width 32 height 10
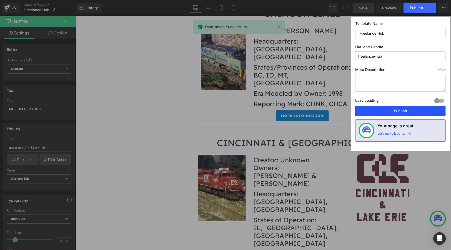
click at [387, 115] on button "Publish" at bounding box center [400, 111] width 90 height 10
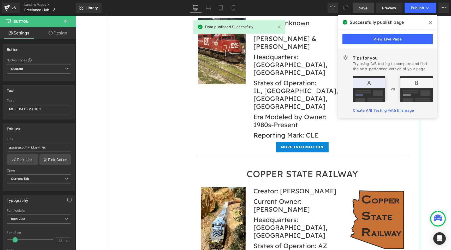
scroll to position [1895, 0]
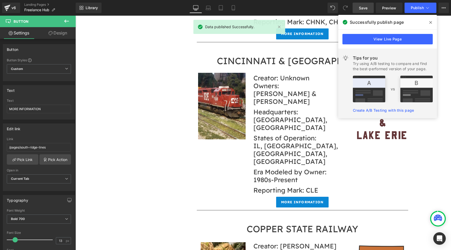
click at [430, 23] on icon at bounding box center [431, 22] width 3 height 3
